Goal: Find specific page/section: Find specific page/section

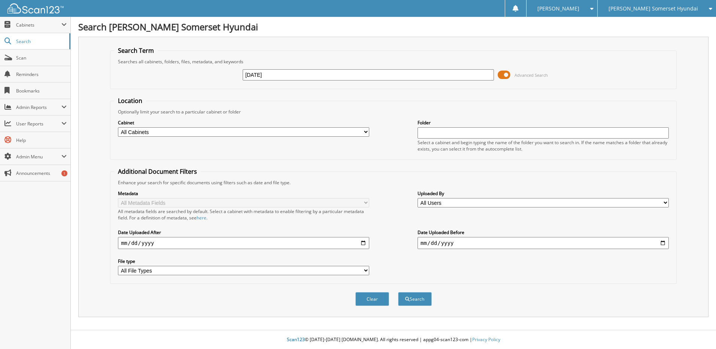
type input "SU070510"
click at [398, 292] on button "Search" at bounding box center [415, 299] width 34 height 14
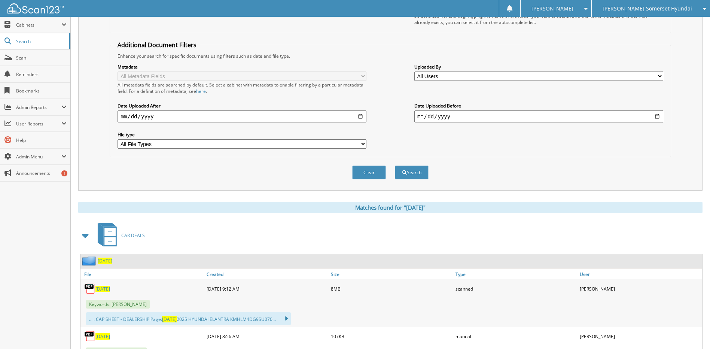
scroll to position [225, 0]
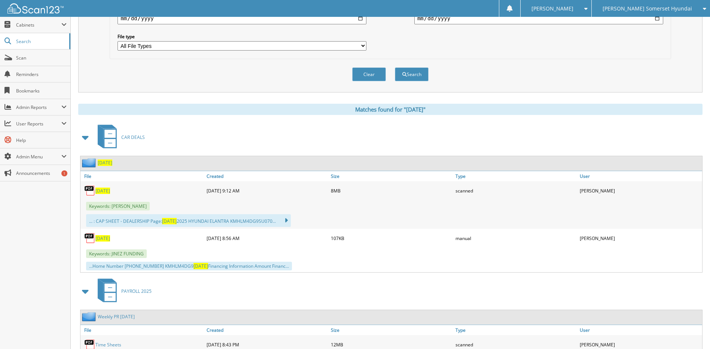
click at [103, 189] on span "SU070510" at bounding box center [102, 191] width 15 height 6
click at [40, 59] on span "Scan" at bounding box center [41, 58] width 51 height 6
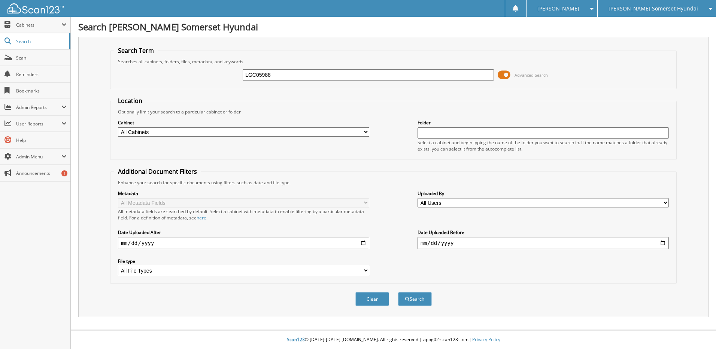
type input "LGC05988"
click at [398, 292] on button "Search" at bounding box center [415, 299] width 34 height 14
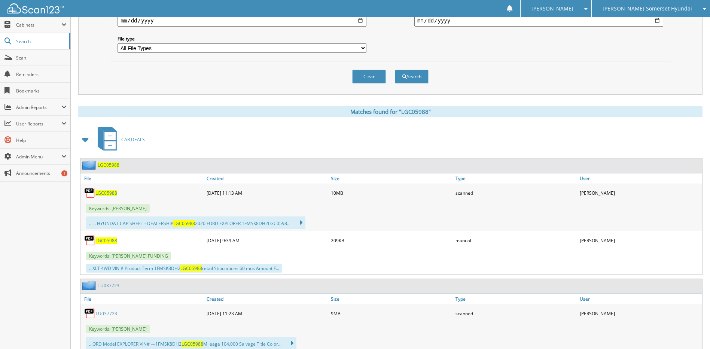
scroll to position [225, 0]
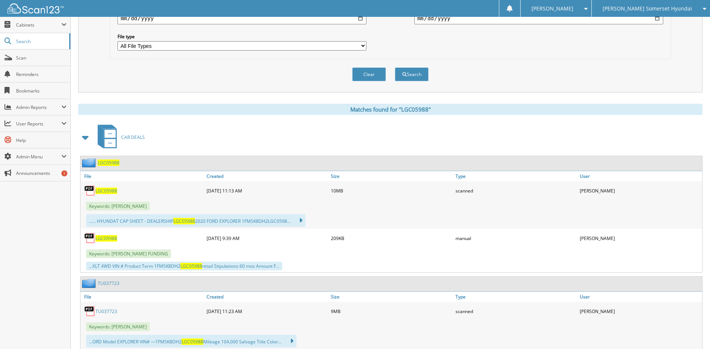
click at [99, 193] on span "LGC05988" at bounding box center [106, 191] width 22 height 6
click at [39, 52] on link "Scan" at bounding box center [35, 58] width 70 height 16
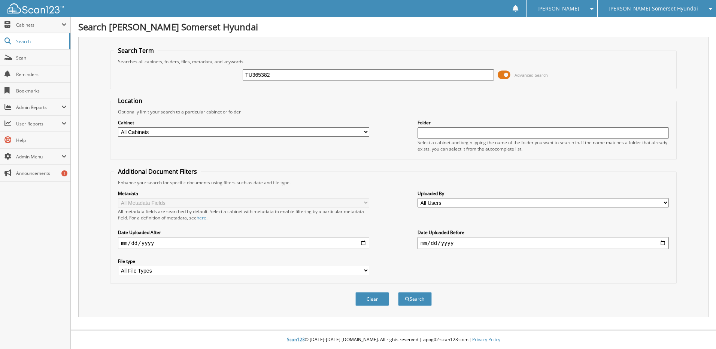
type input "TU365382"
click at [398, 292] on button "Search" at bounding box center [415, 299] width 34 height 14
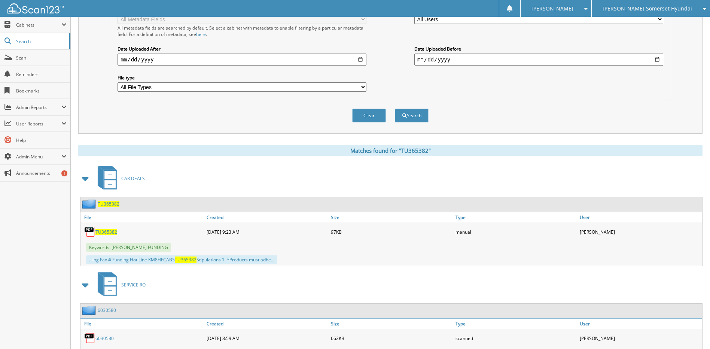
scroll to position [222, 0]
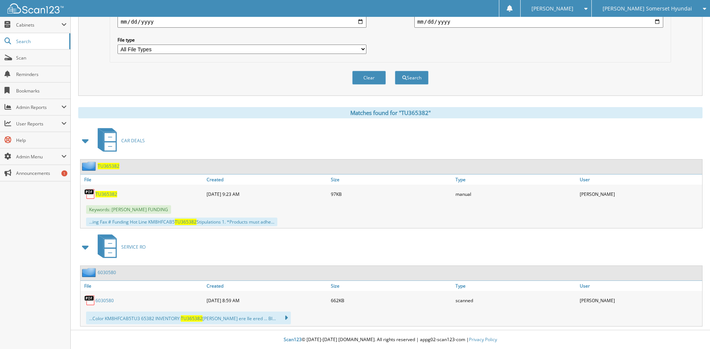
click at [109, 162] on div "TU365382" at bounding box center [99, 165] width 39 height 9
click at [110, 166] on span "TU365382" at bounding box center [109, 166] width 22 height 6
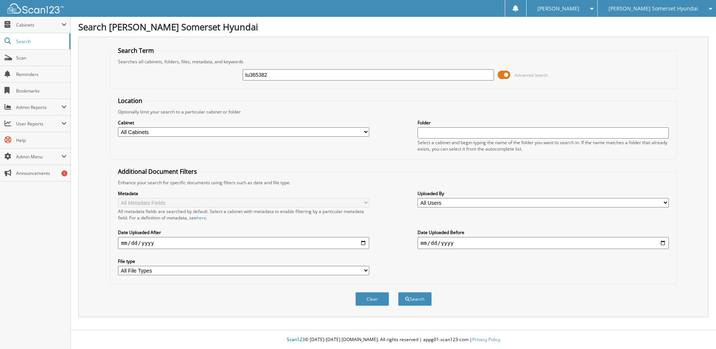
type input "tu365382"
click at [398, 292] on button "Search" at bounding box center [415, 299] width 34 height 14
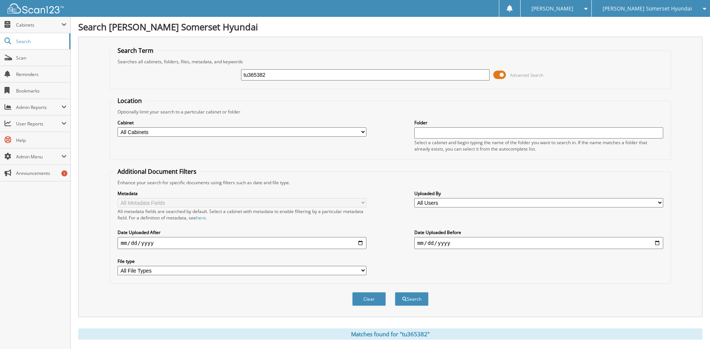
drag, startPoint x: 209, startPoint y: 77, endPoint x: 136, endPoint y: 80, distance: 73.0
click at [136, 80] on div "tu365382 Advanced Search" at bounding box center [390, 75] width 553 height 20
type input "pu541544"
click at [395, 292] on button "Search" at bounding box center [412, 299] width 34 height 14
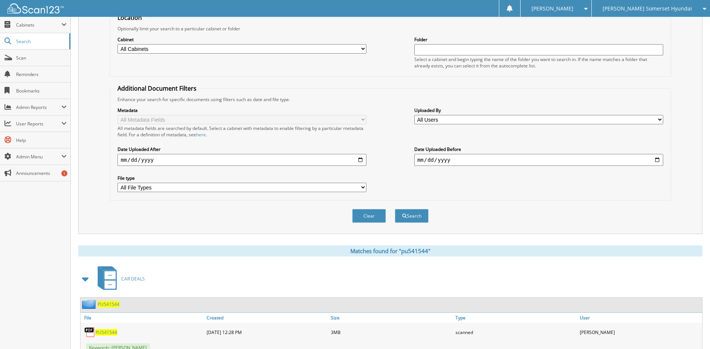
scroll to position [128, 0]
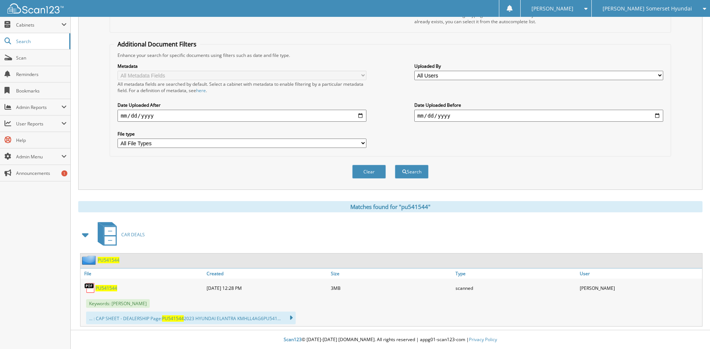
click at [102, 286] on span "PU541544" at bounding box center [106, 288] width 22 height 6
click at [36, 61] on span "Scan" at bounding box center [41, 58] width 51 height 6
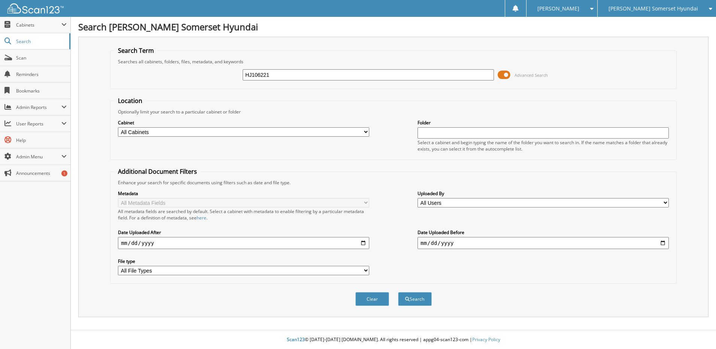
type input "HJ106221"
click at [398, 292] on button "Search" at bounding box center [415, 299] width 34 height 14
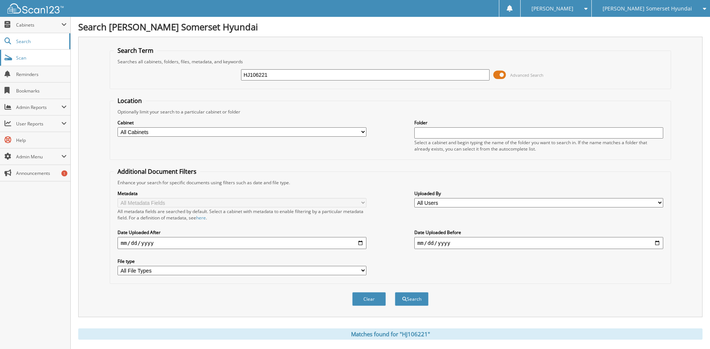
click at [36, 57] on span "Scan" at bounding box center [41, 58] width 51 height 6
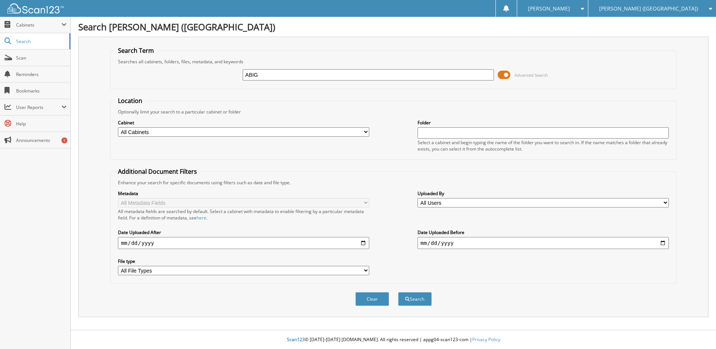
type input "ABIG"
click at [684, 6] on span "[PERSON_NAME] ([GEOGRAPHIC_DATA])" at bounding box center [648, 8] width 99 height 4
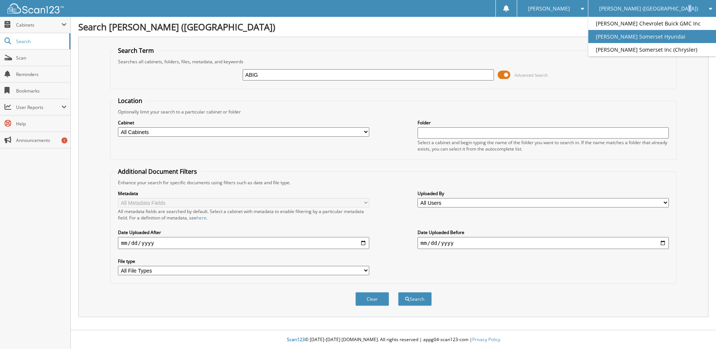
click at [659, 39] on link "[PERSON_NAME] Somerset Hyundai" at bounding box center [652, 36] width 128 height 13
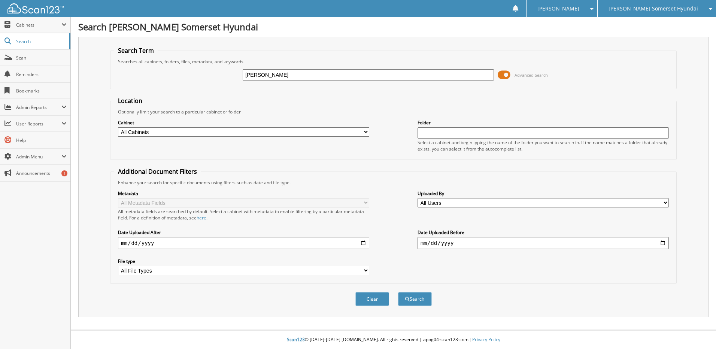
type input "[PERSON_NAME]"
click at [398, 292] on button "Search" at bounding box center [415, 299] width 34 height 14
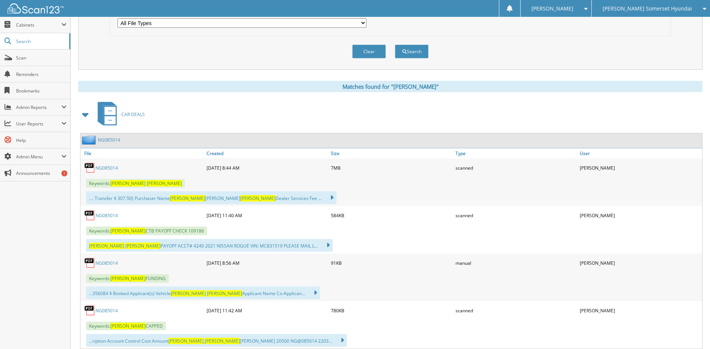
scroll to position [270, 0]
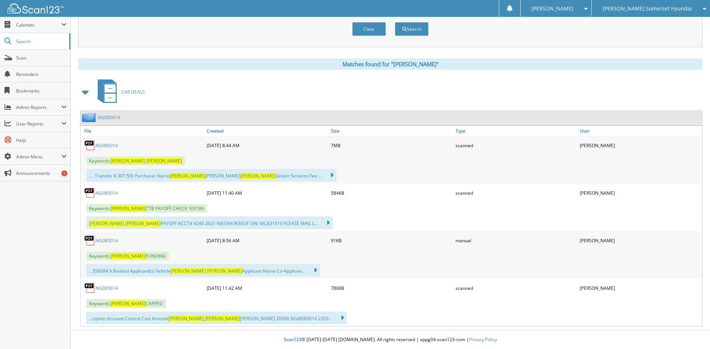
click at [110, 146] on link "NG085014" at bounding box center [106, 145] width 22 height 6
